Goal: Task Accomplishment & Management: Use online tool/utility

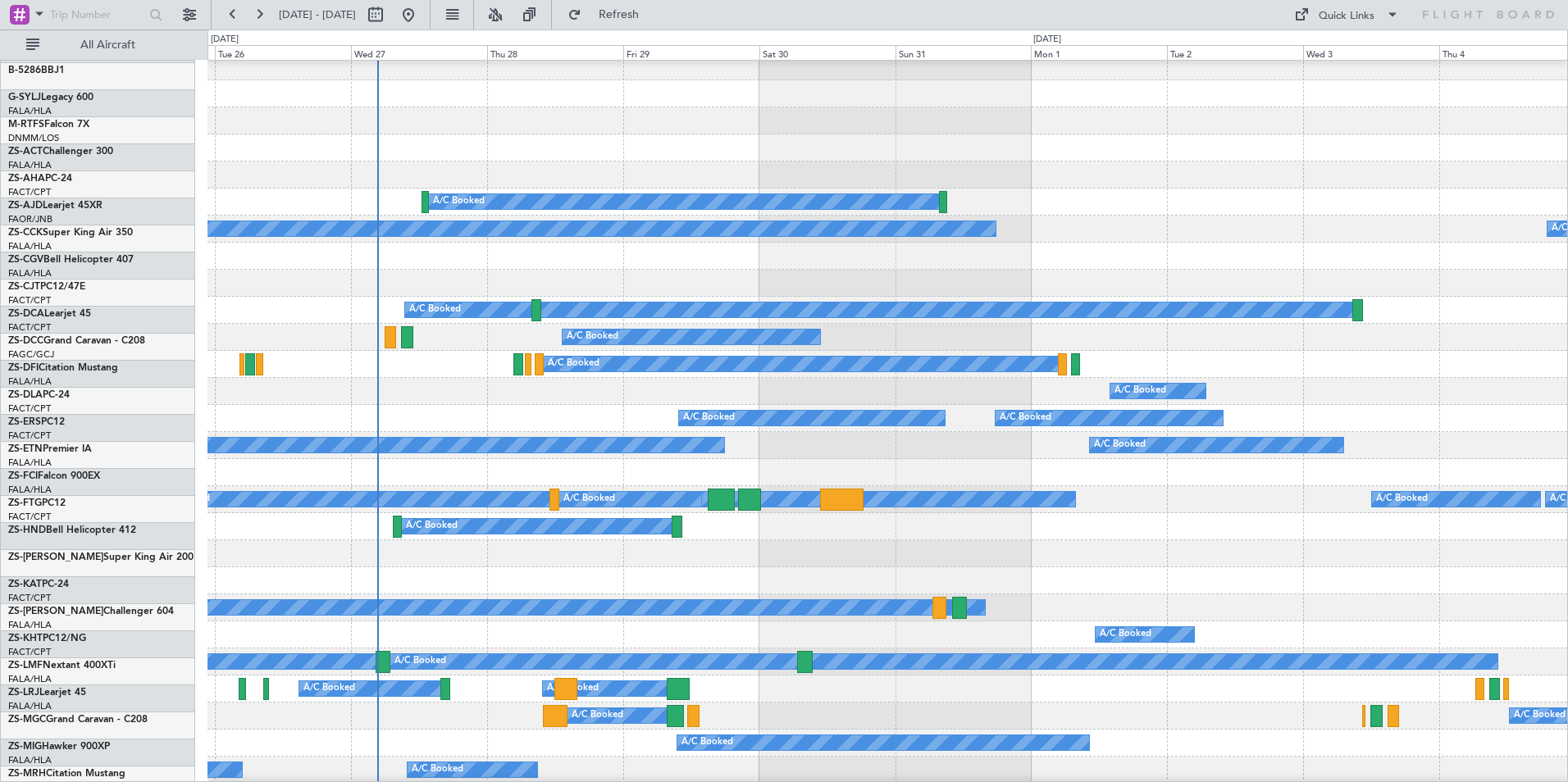
scroll to position [49, 0]
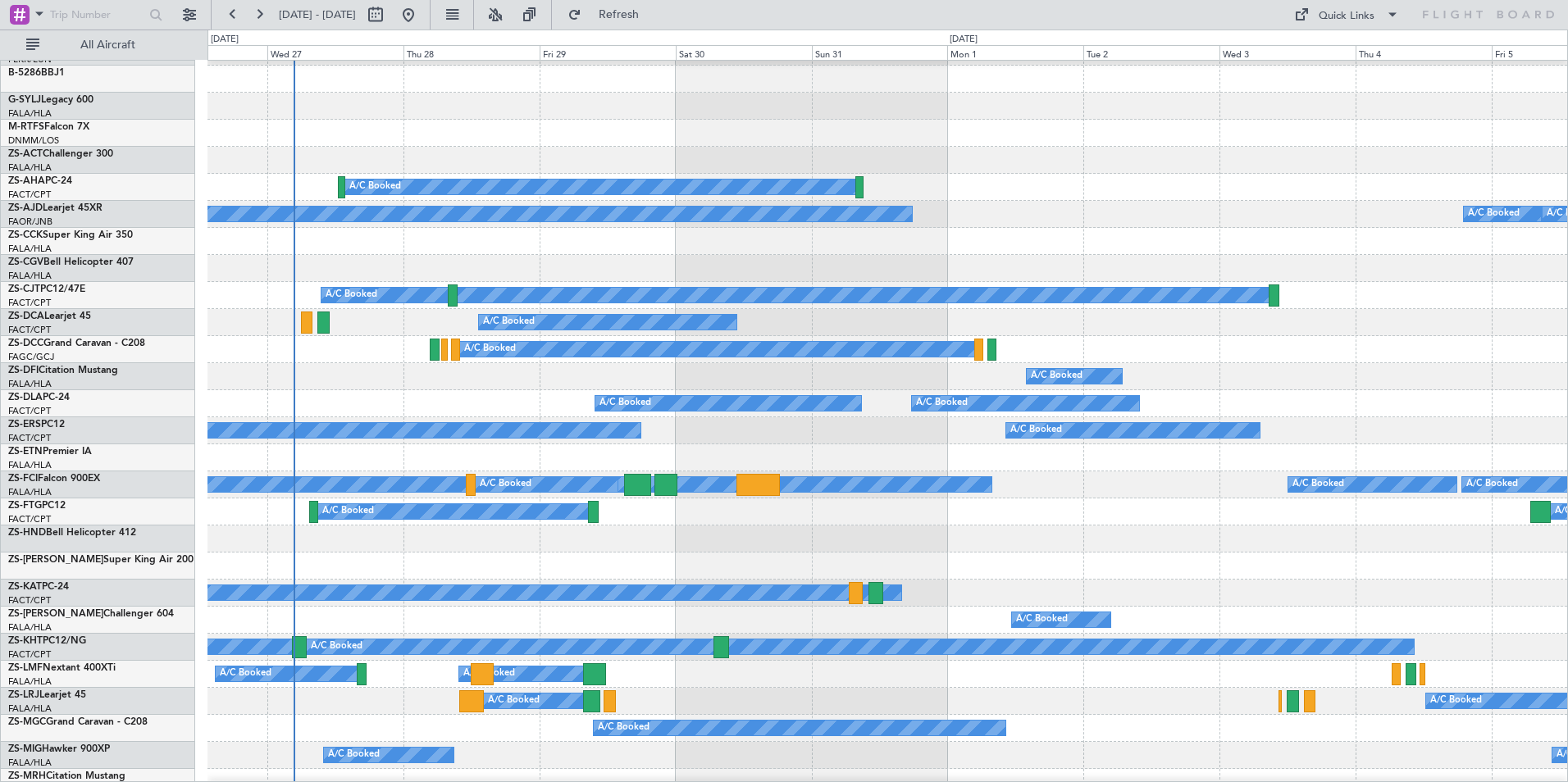
click at [386, 235] on div at bounding box center [887, 241] width 1360 height 27
click at [508, 13] on button at bounding box center [495, 15] width 26 height 26
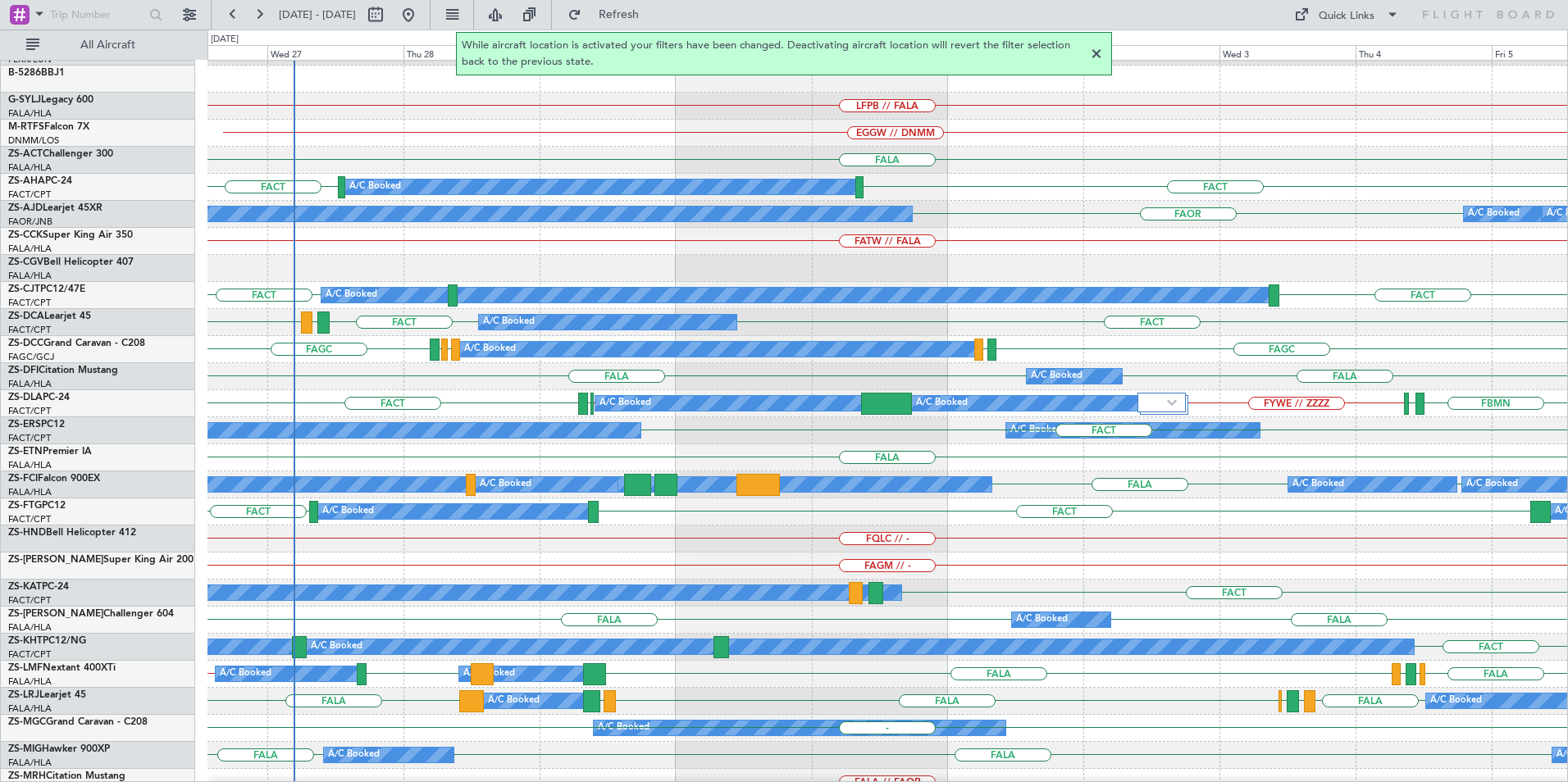
click at [1096, 53] on div at bounding box center [1096, 54] width 19 height 19
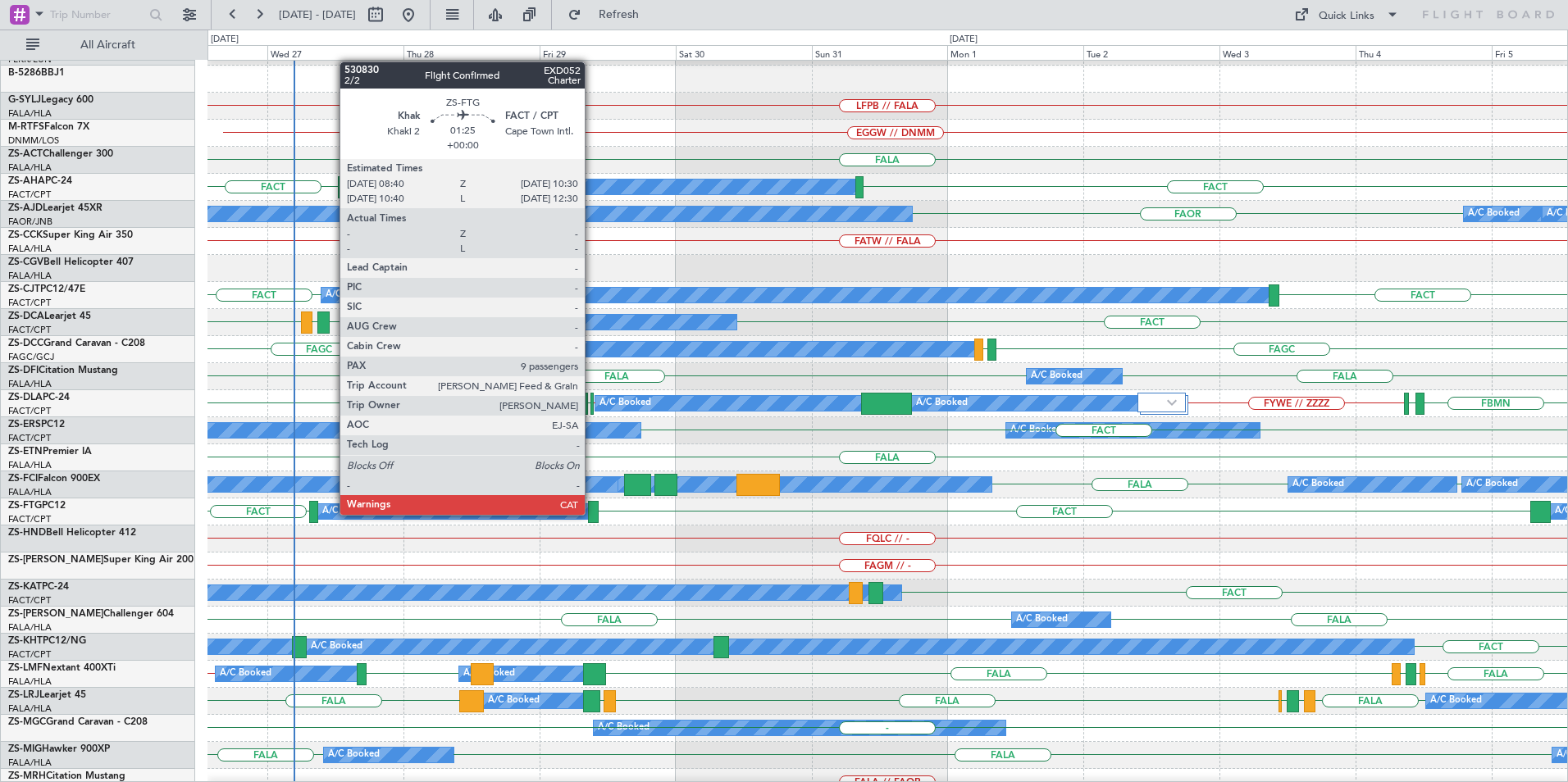
click at [592, 513] on div at bounding box center [593, 511] width 11 height 22
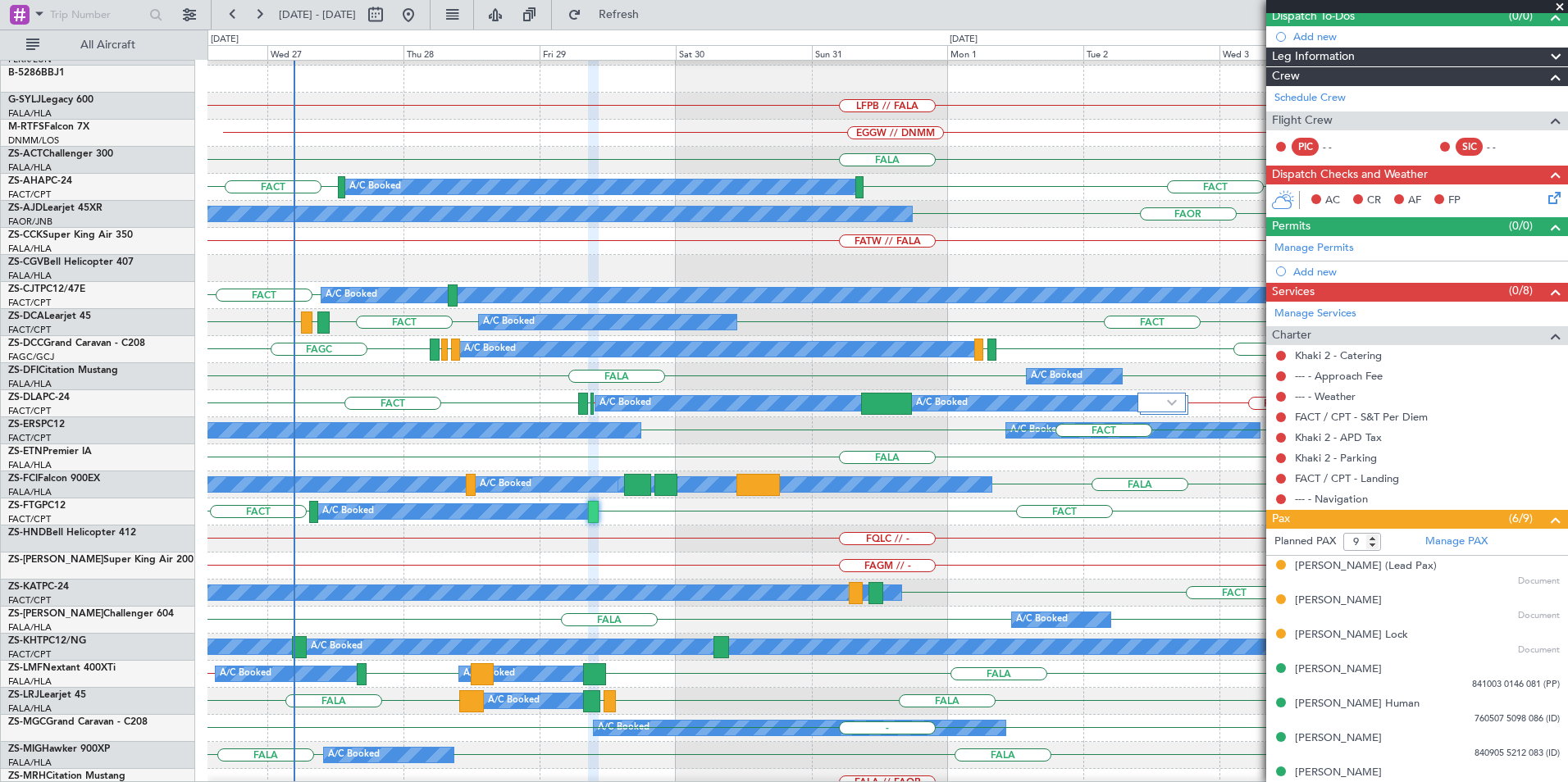
scroll to position [236, 0]
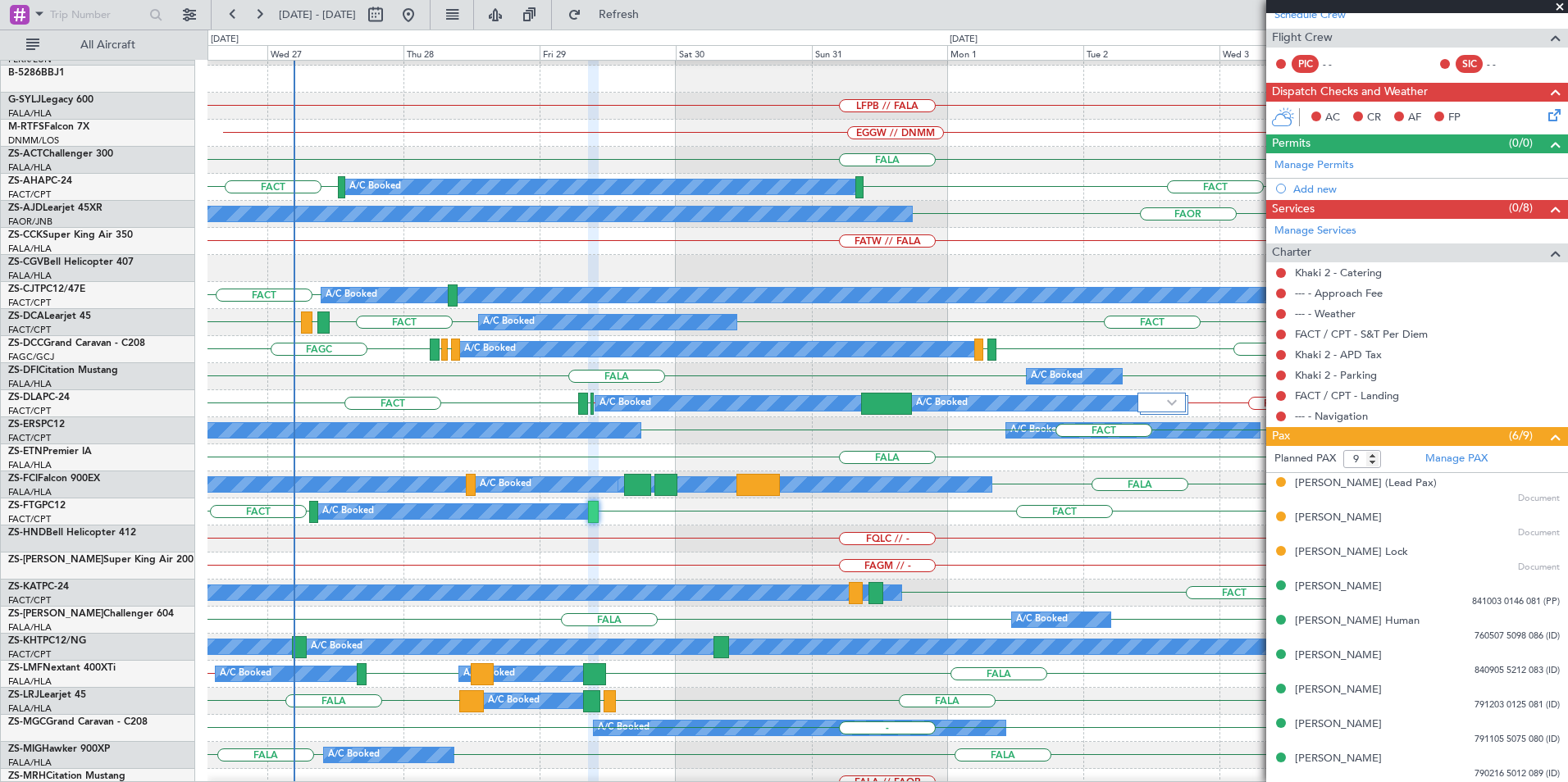
click at [1560, 4] on span at bounding box center [1559, 7] width 17 height 15
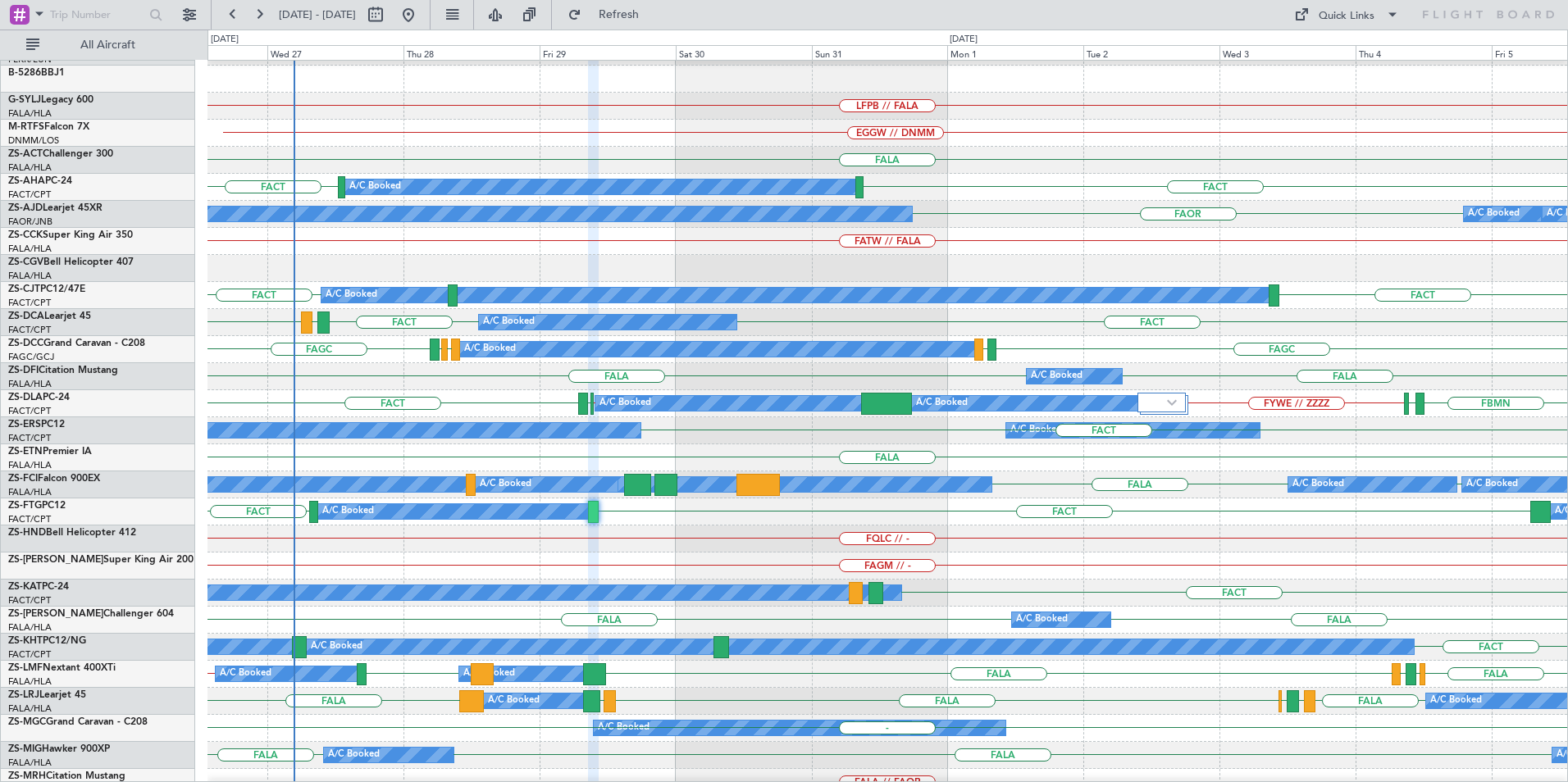
type input "0"
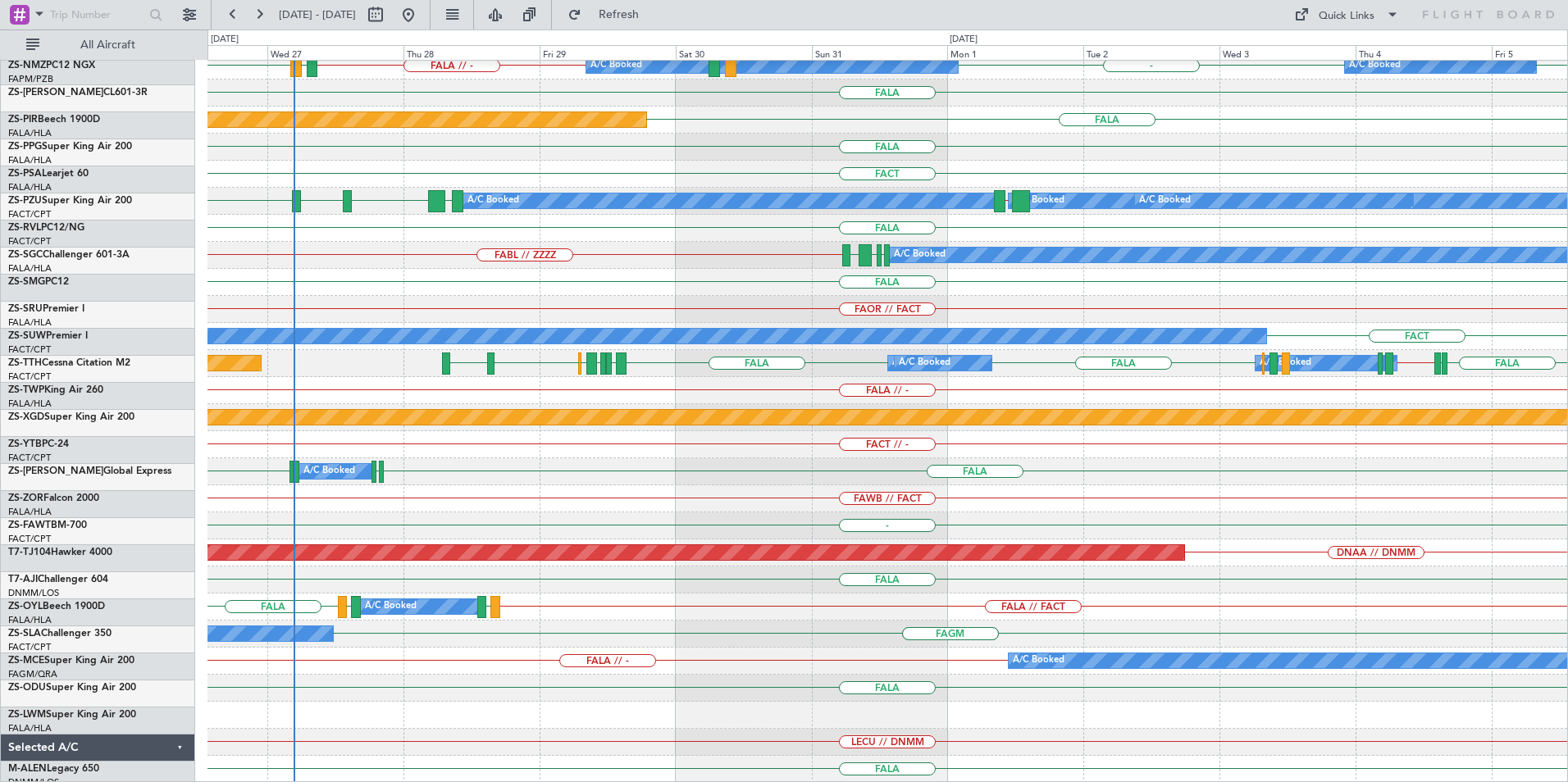
scroll to position [820, 0]
